Goal: Task Accomplishment & Management: Manage account settings

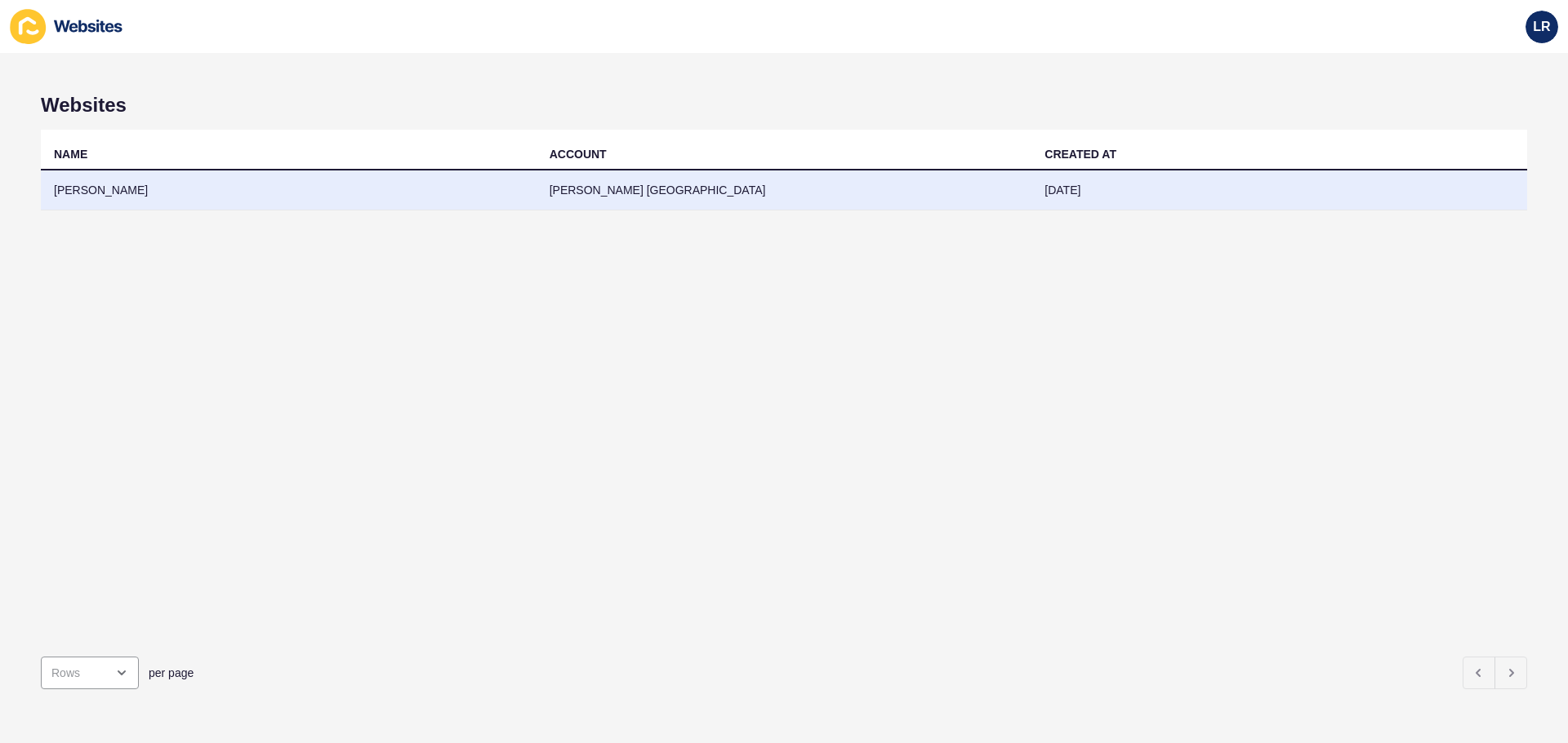
click at [554, 183] on td "[PERSON_NAME] [GEOGRAPHIC_DATA]" at bounding box center [784, 190] width 496 height 40
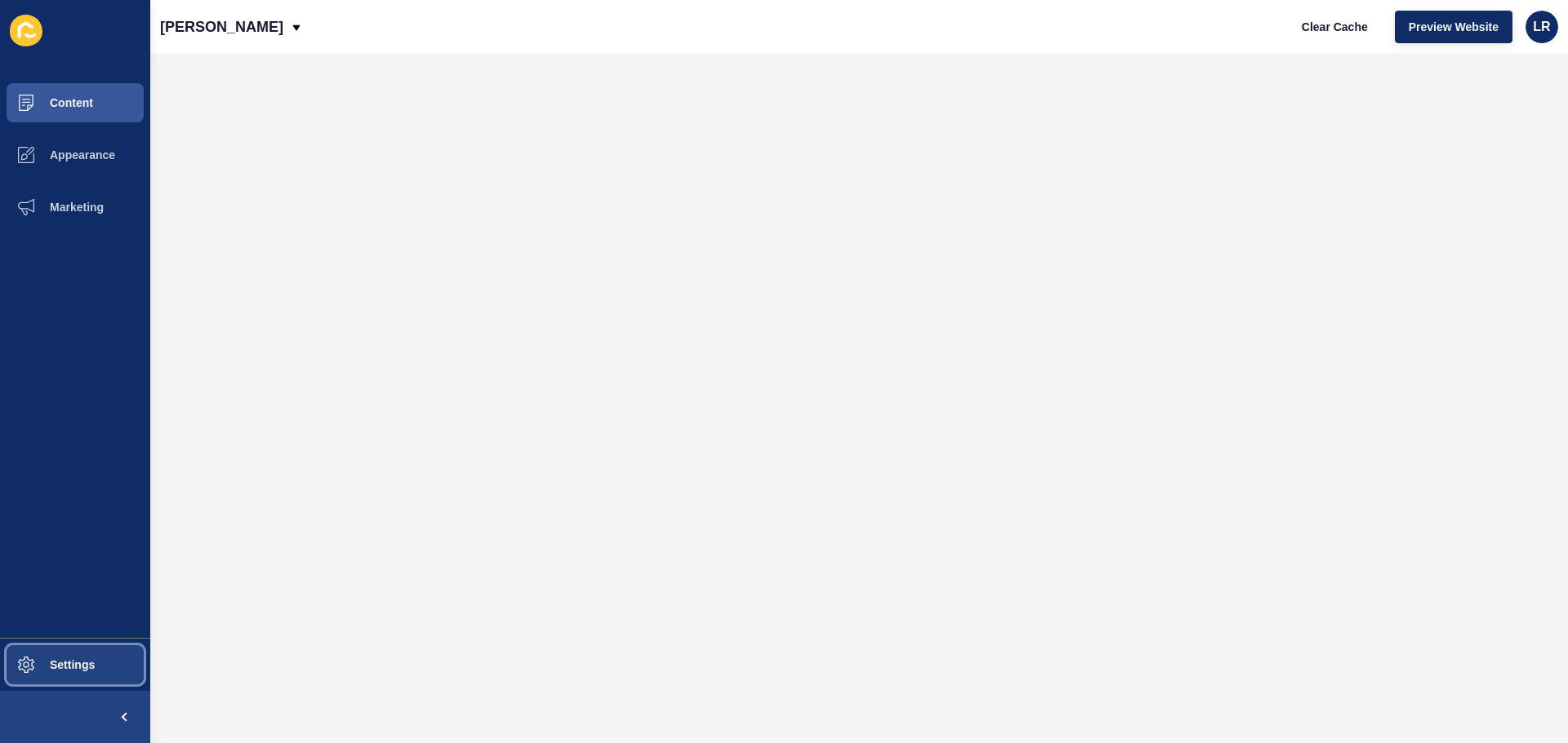
click at [83, 665] on span "Settings" at bounding box center [46, 665] width 97 height 13
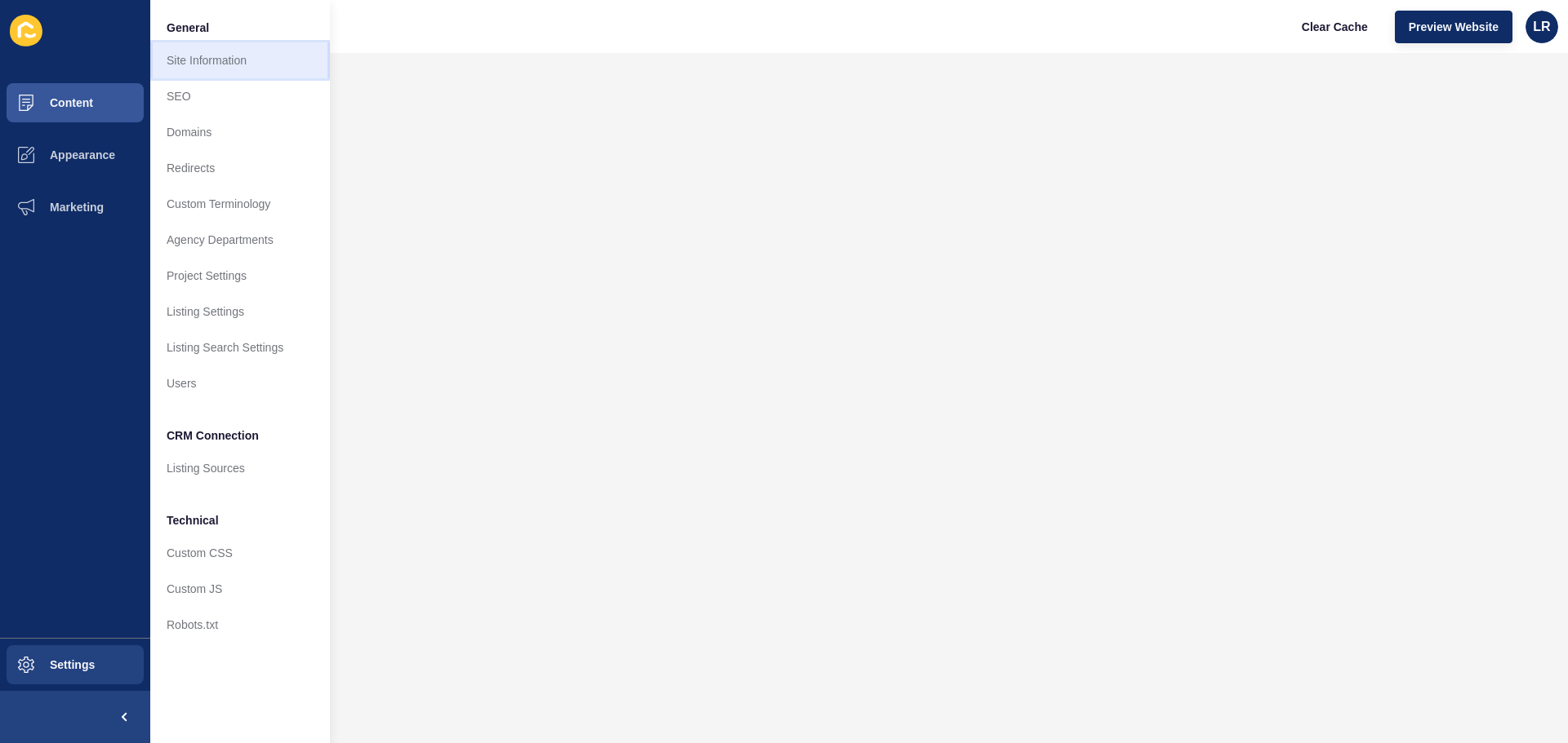
click at [241, 65] on link "Site Information" at bounding box center [240, 60] width 180 height 36
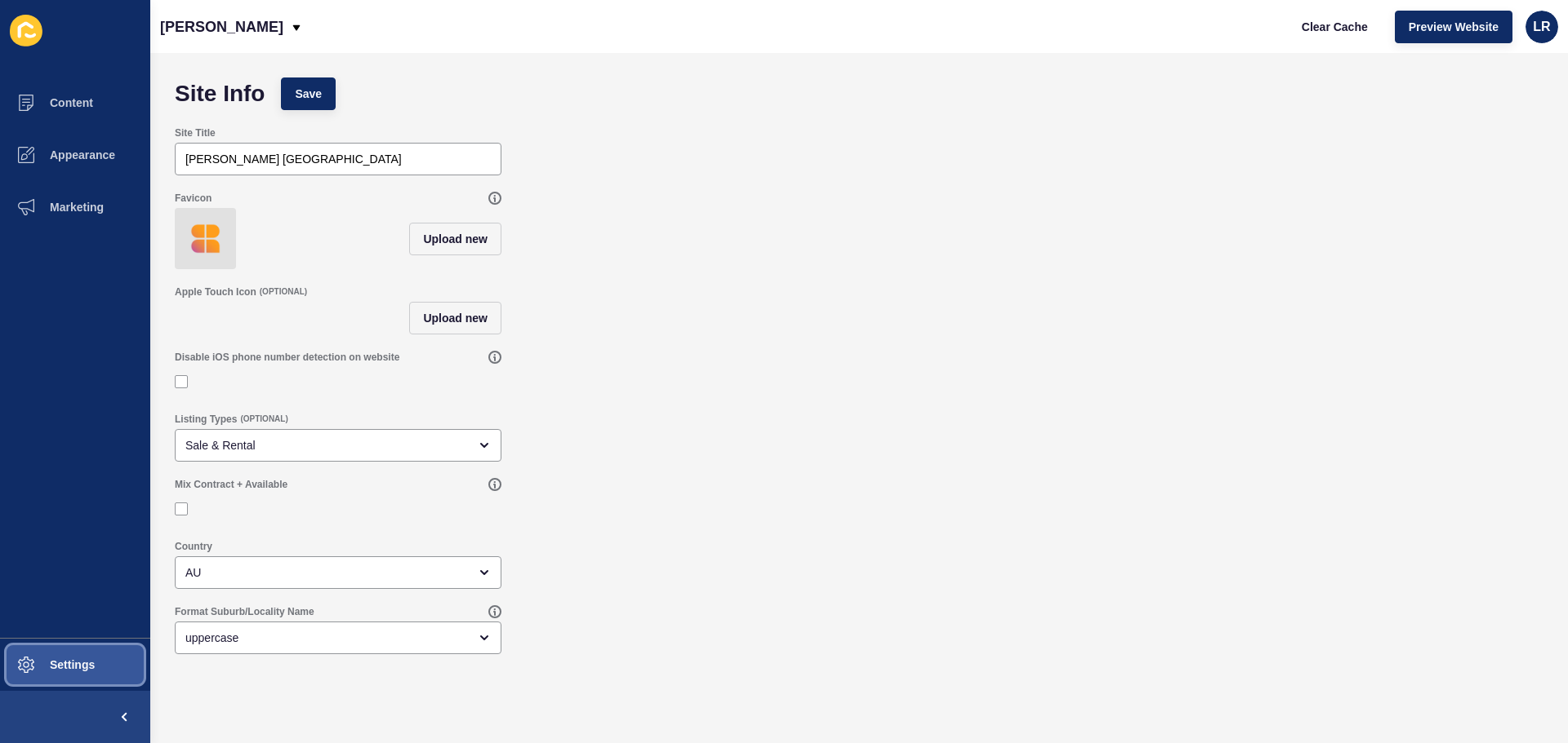
click at [101, 658] on button "Settings" at bounding box center [75, 665] width 150 height 52
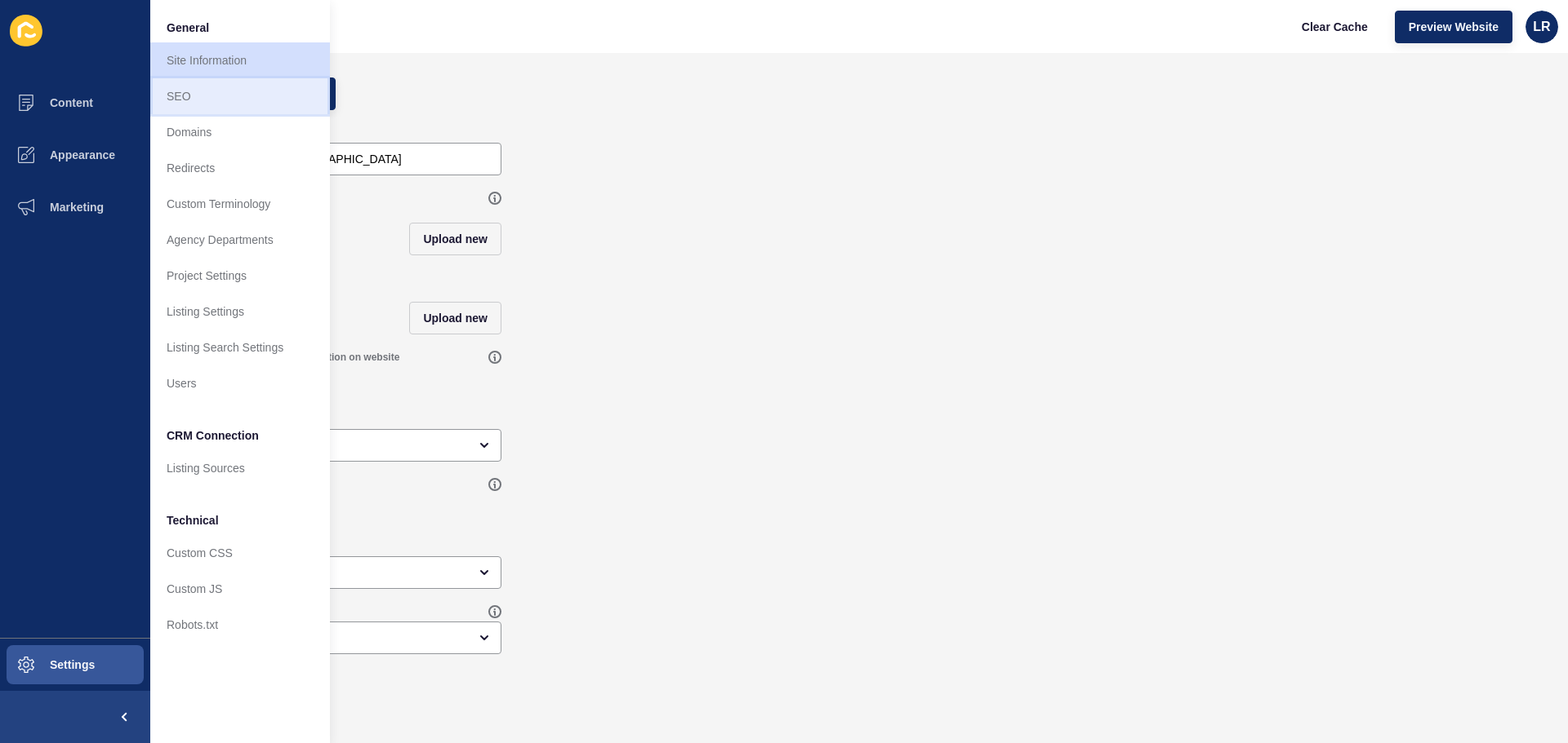
click at [216, 100] on link "SEO" at bounding box center [240, 96] width 180 height 36
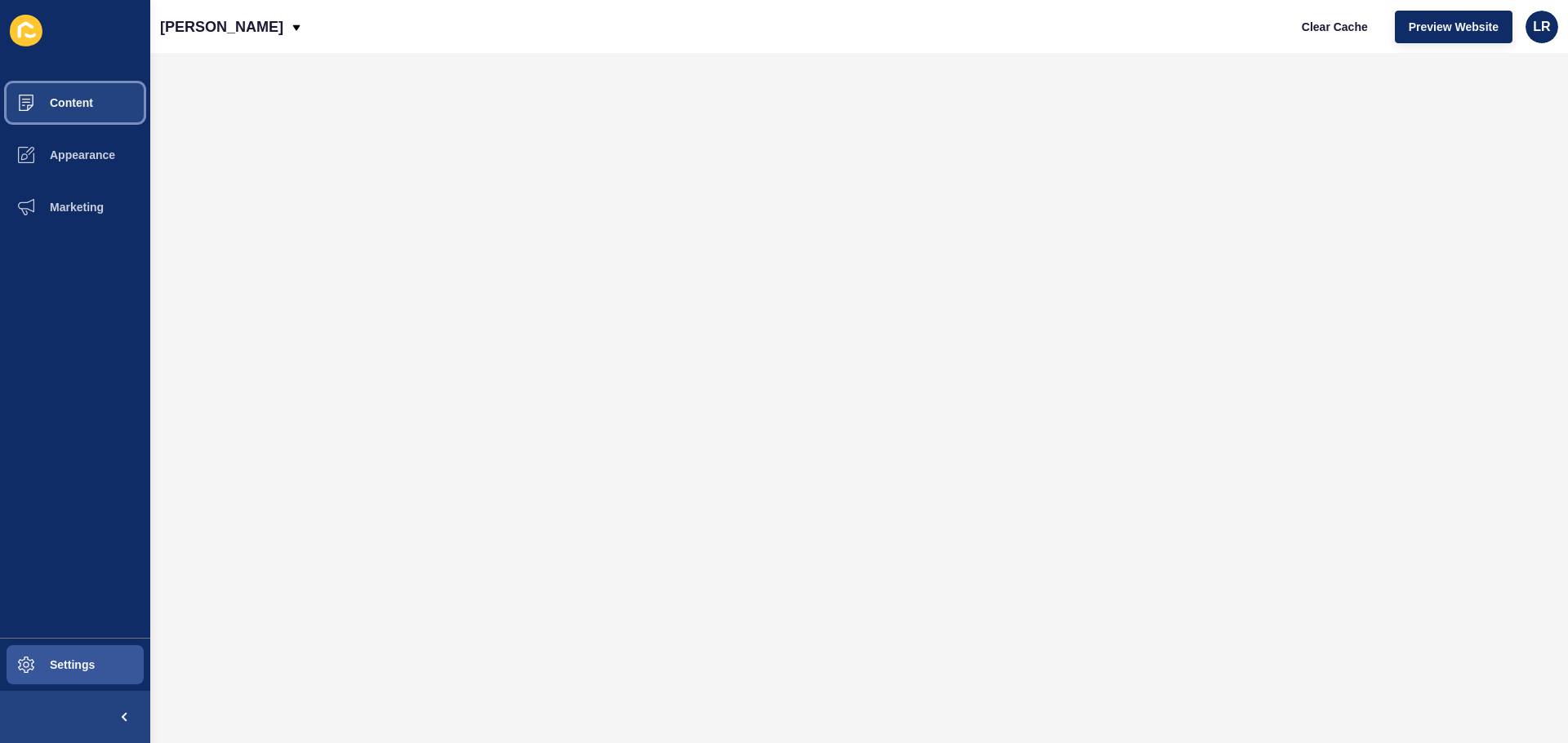
click at [107, 84] on button "Content" at bounding box center [75, 102] width 150 height 52
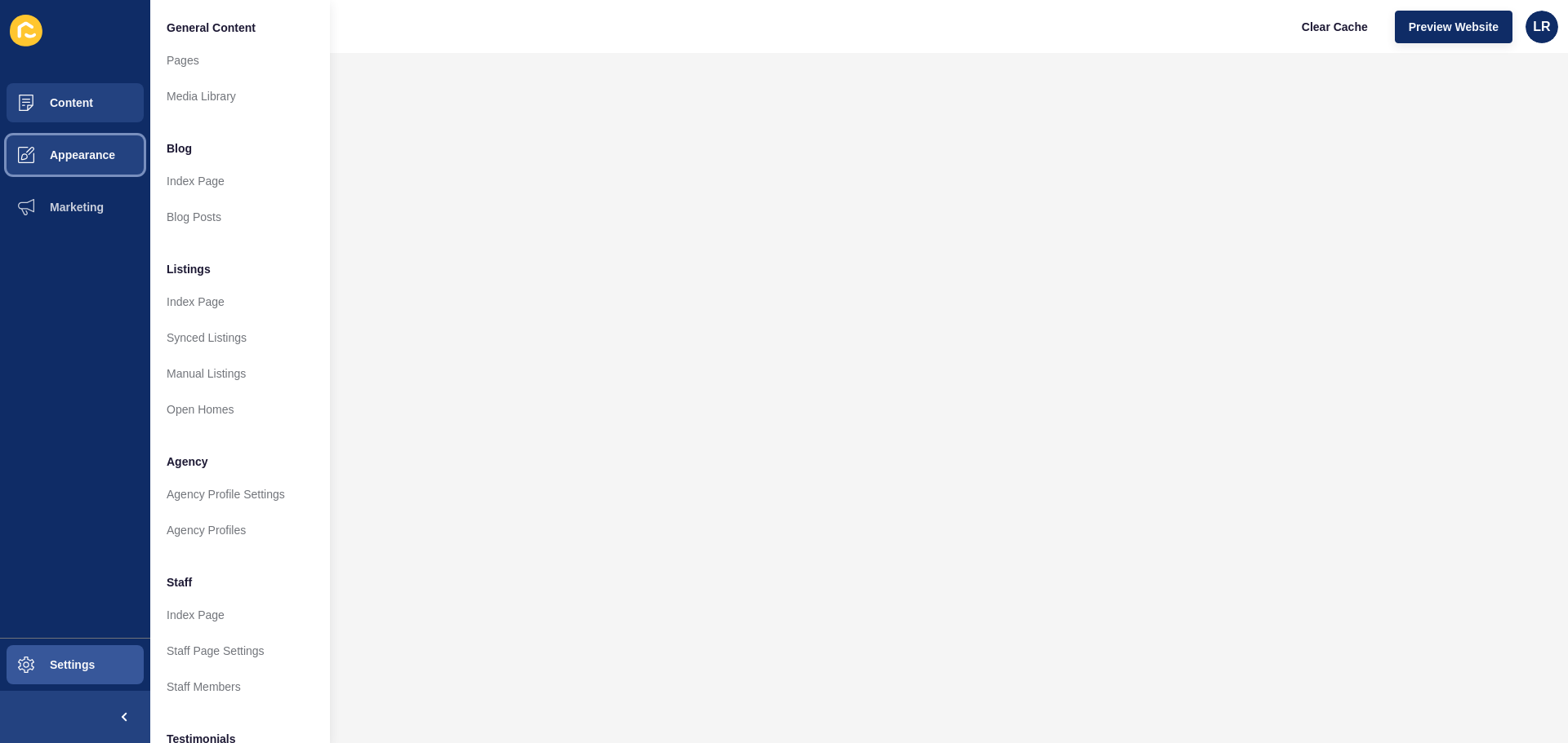
click at [78, 152] on span "Appearance" at bounding box center [56, 155] width 117 height 13
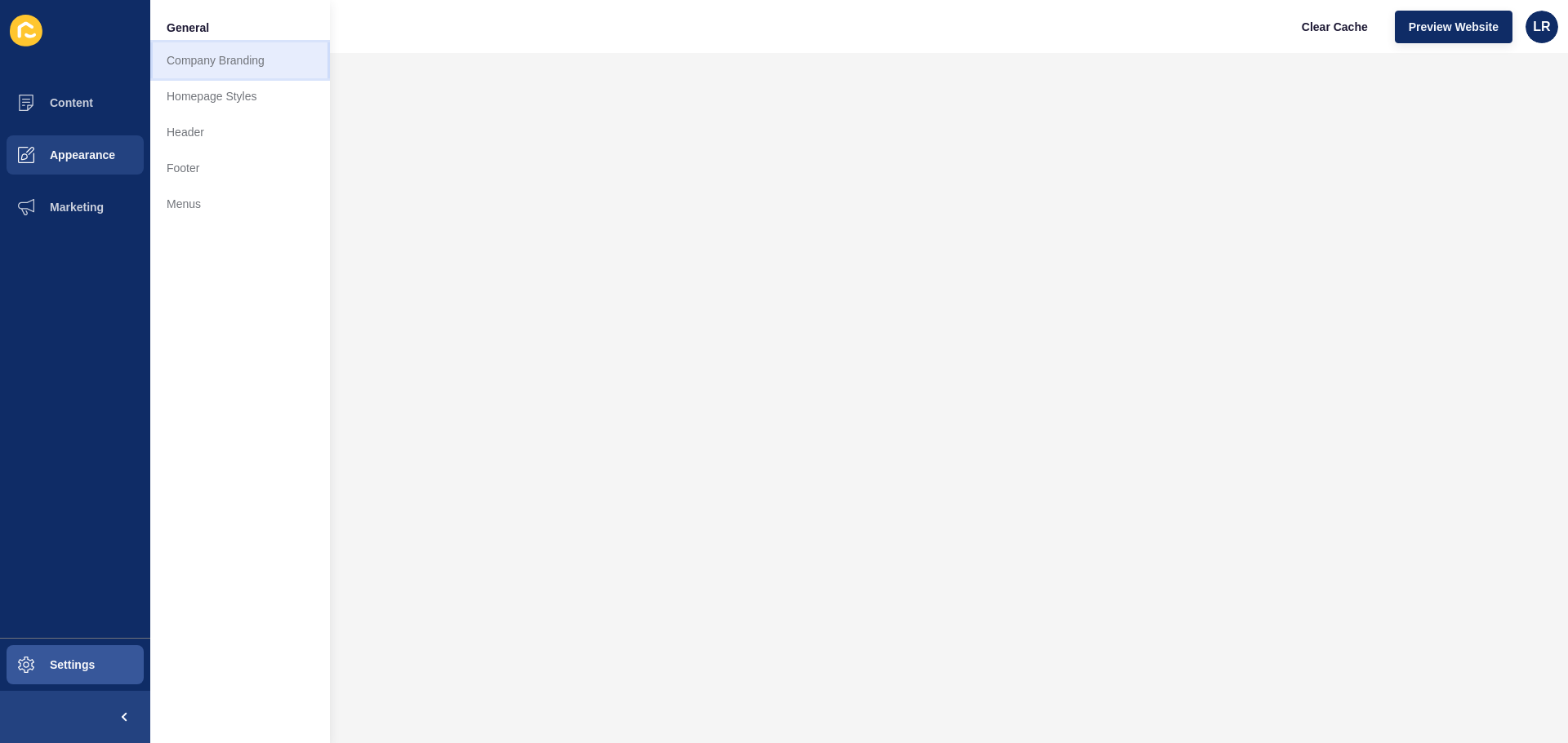
click at [243, 65] on link "Company Branding" at bounding box center [240, 60] width 180 height 36
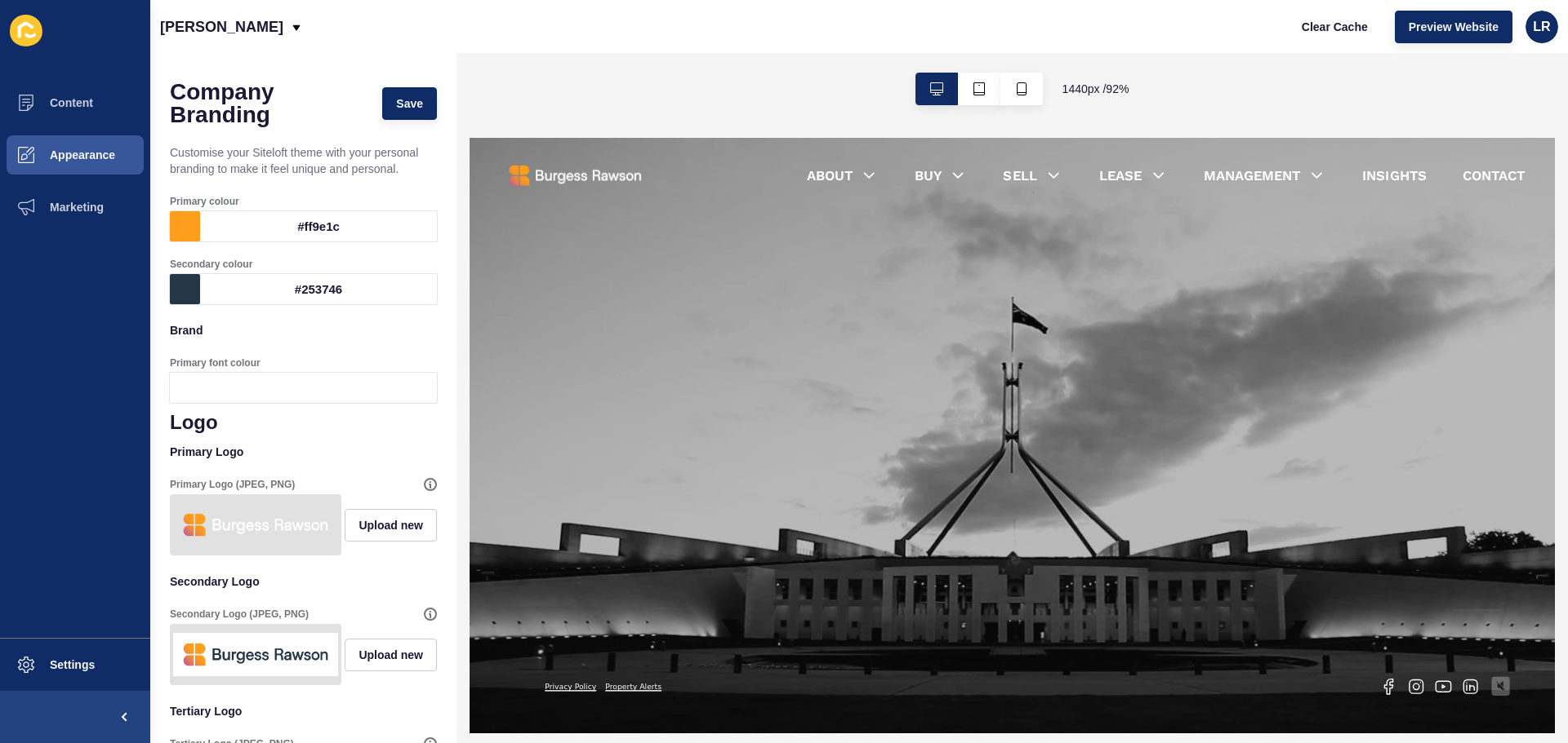
click at [1550, 41] on div "Clear Cache Preview Website LR" at bounding box center [1422, 27] width 283 height 46
click at [1548, 32] on span "LR" at bounding box center [1541, 26] width 17 height 17
click at [1487, 86] on link "Contact Support" at bounding box center [1501, 100] width 120 height 36
